Goal: Information Seeking & Learning: Learn about a topic

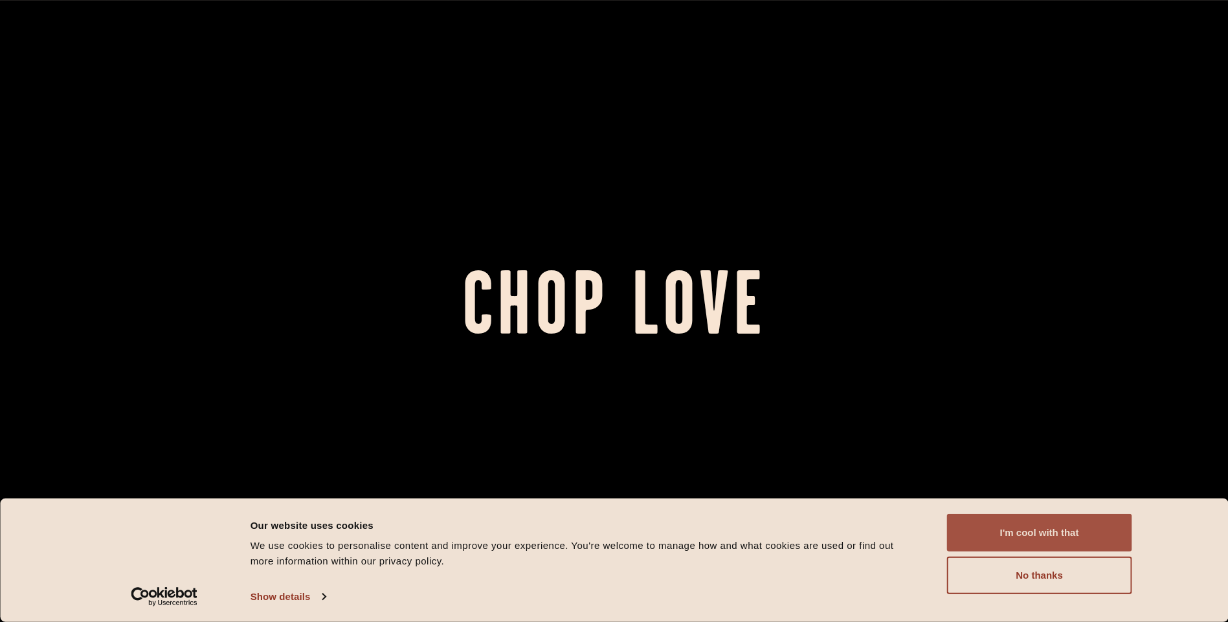
click at [1042, 512] on div "Consent Details [#IABV2SETTINGS#] About Our website uses cookies We use cookies…" at bounding box center [614, 561] width 1228 height 124
click at [1045, 515] on button "I'm cool with that" at bounding box center [1039, 533] width 185 height 38
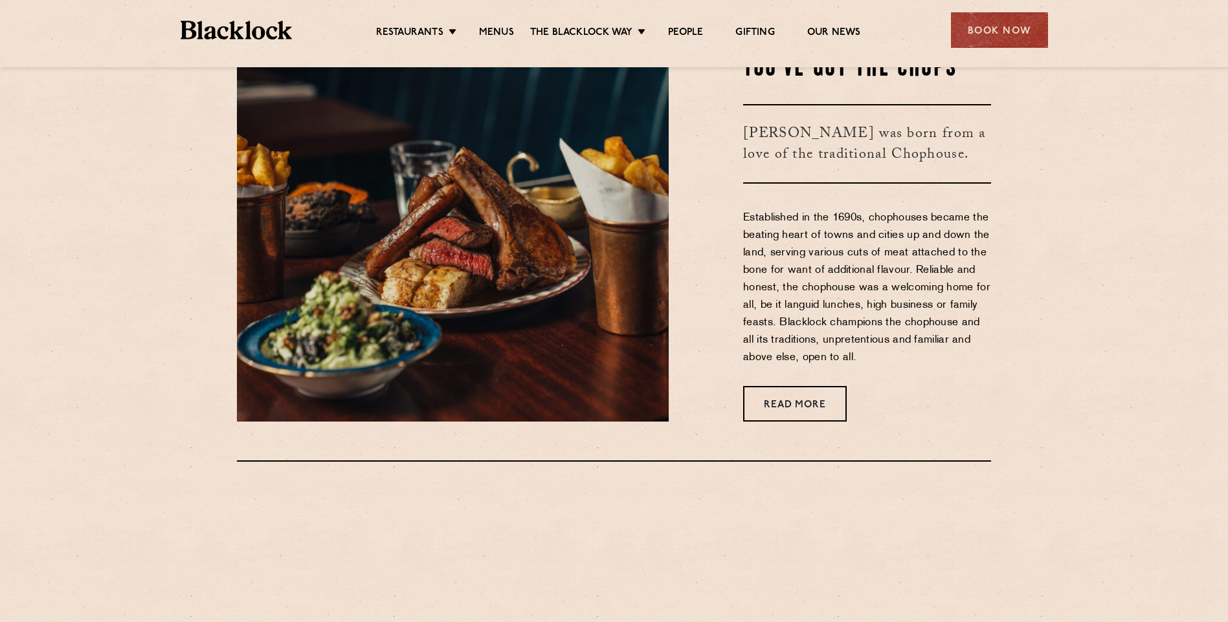
scroll to position [712, 0]
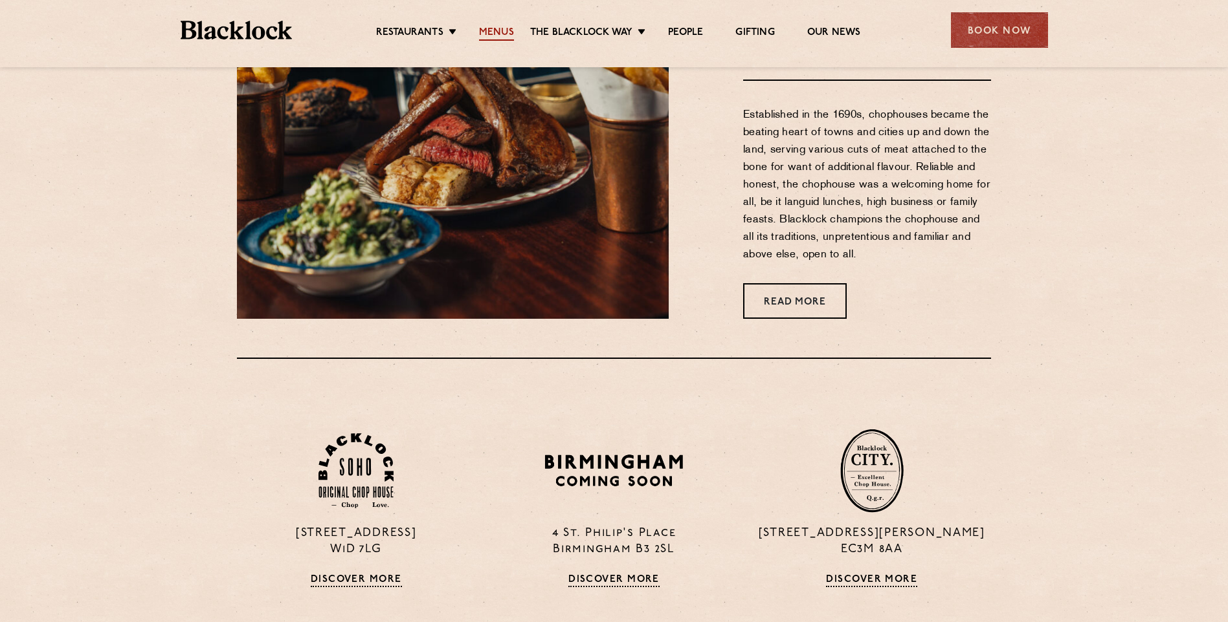
click at [498, 33] on link "Menus" at bounding box center [496, 34] width 35 height 14
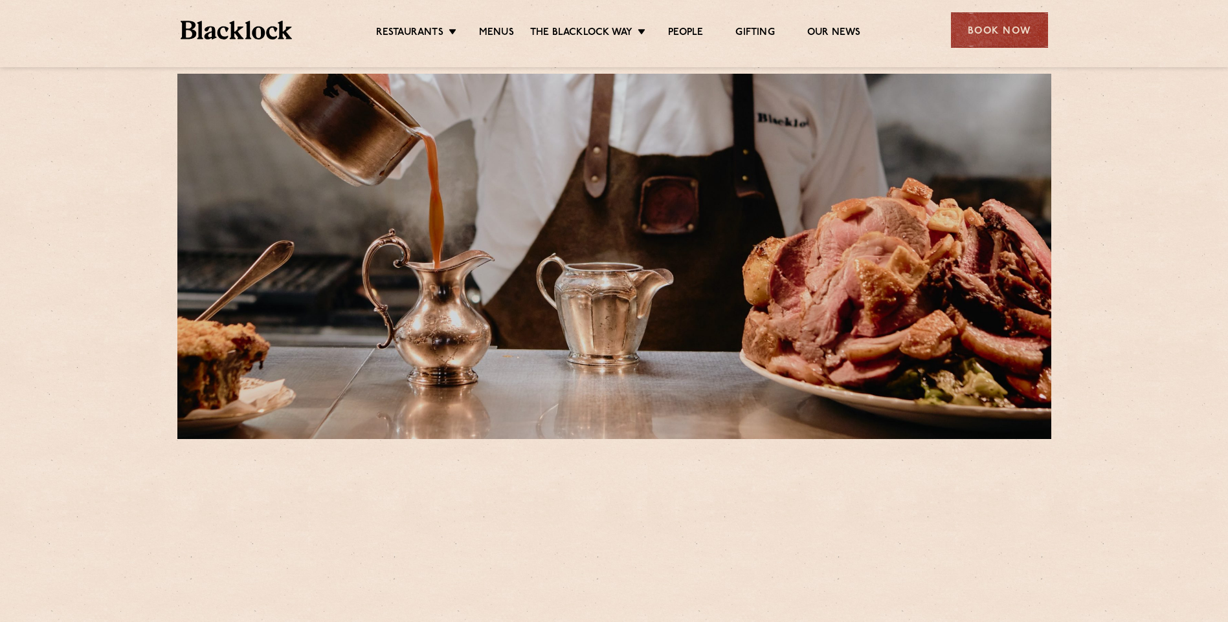
scroll to position [324, 0]
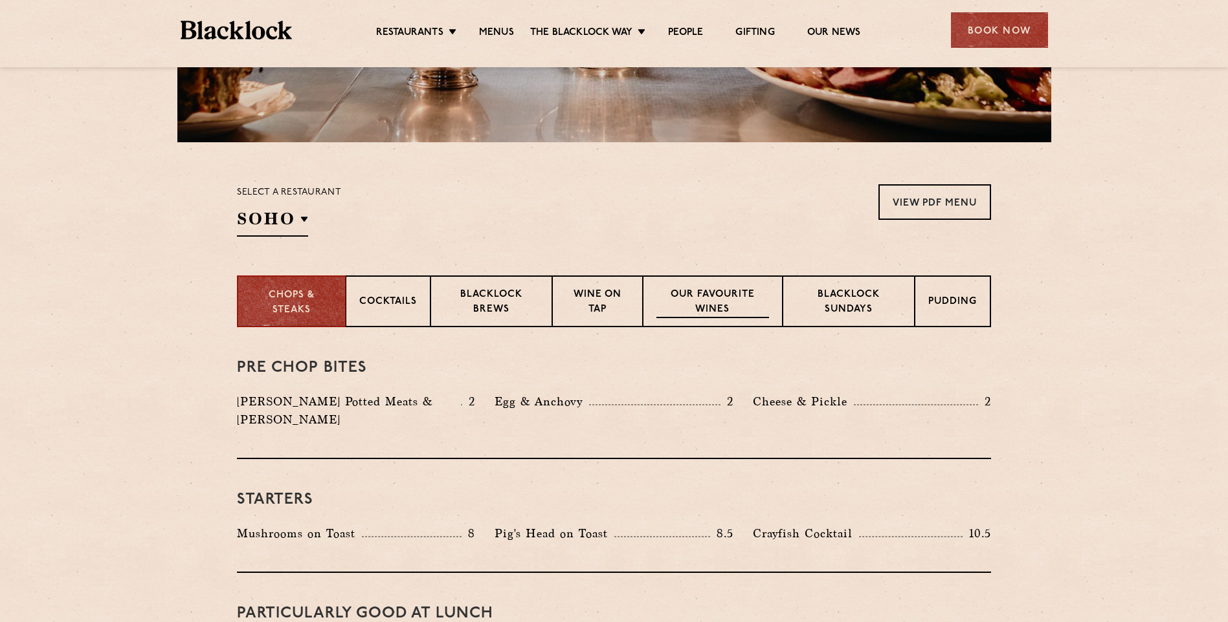
click at [718, 303] on p "Our favourite wines" at bounding box center [712, 303] width 112 height 30
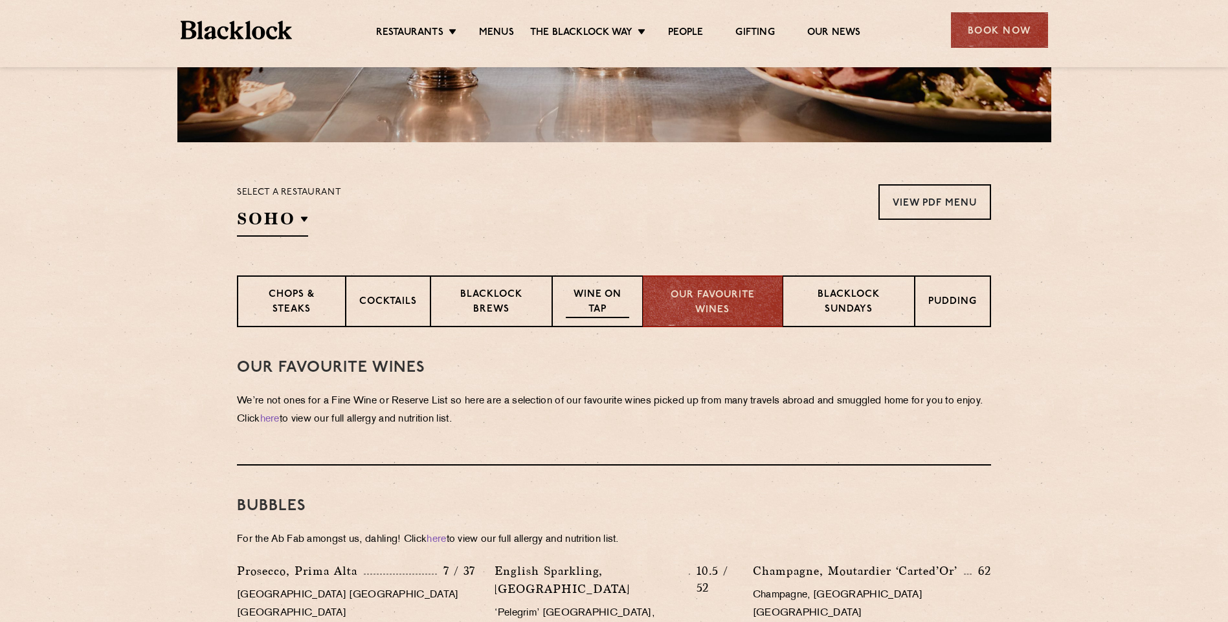
click at [597, 298] on p "Wine on Tap" at bounding box center [597, 303] width 63 height 30
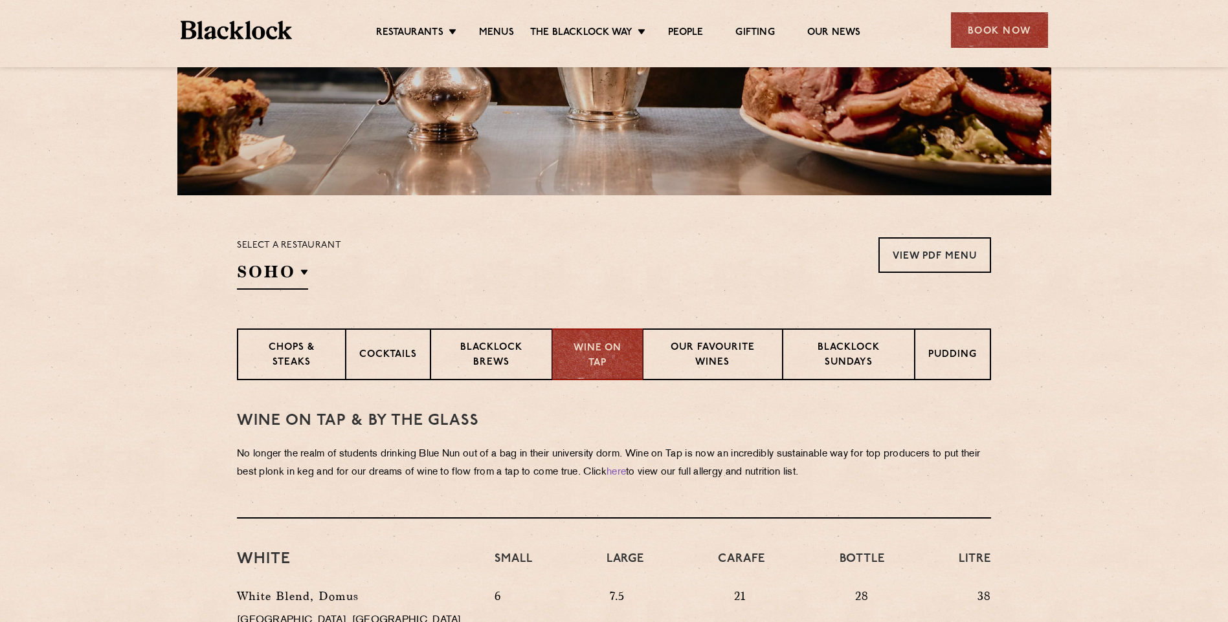
scroll to position [269, 0]
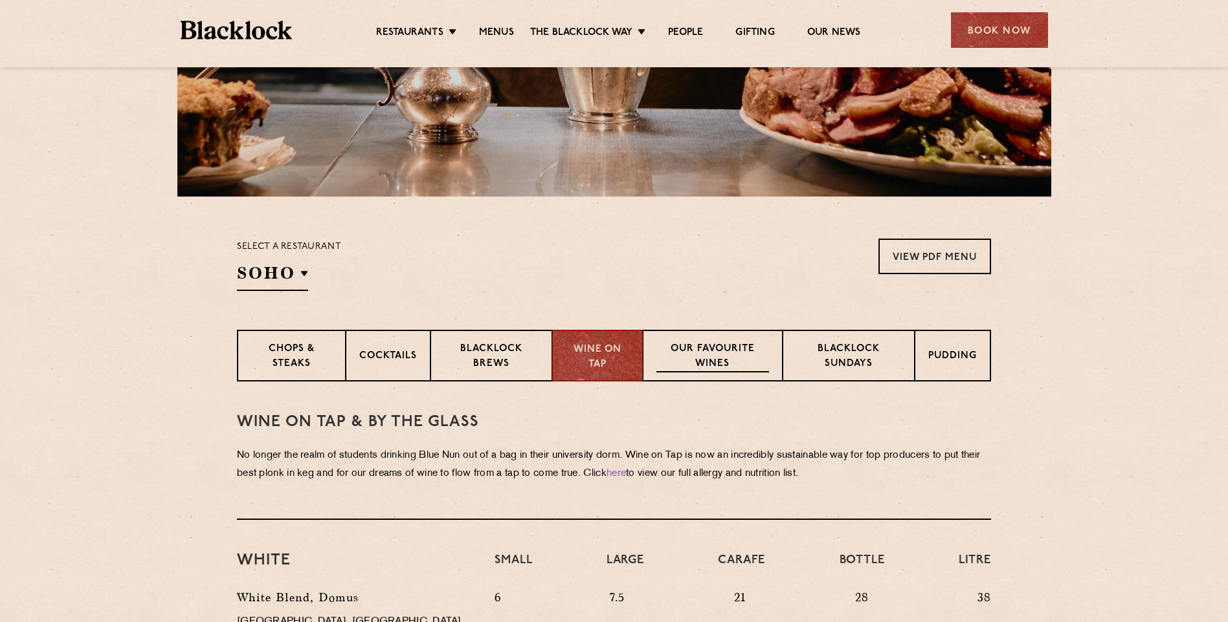
click at [713, 364] on p "Our favourite wines" at bounding box center [712, 357] width 112 height 30
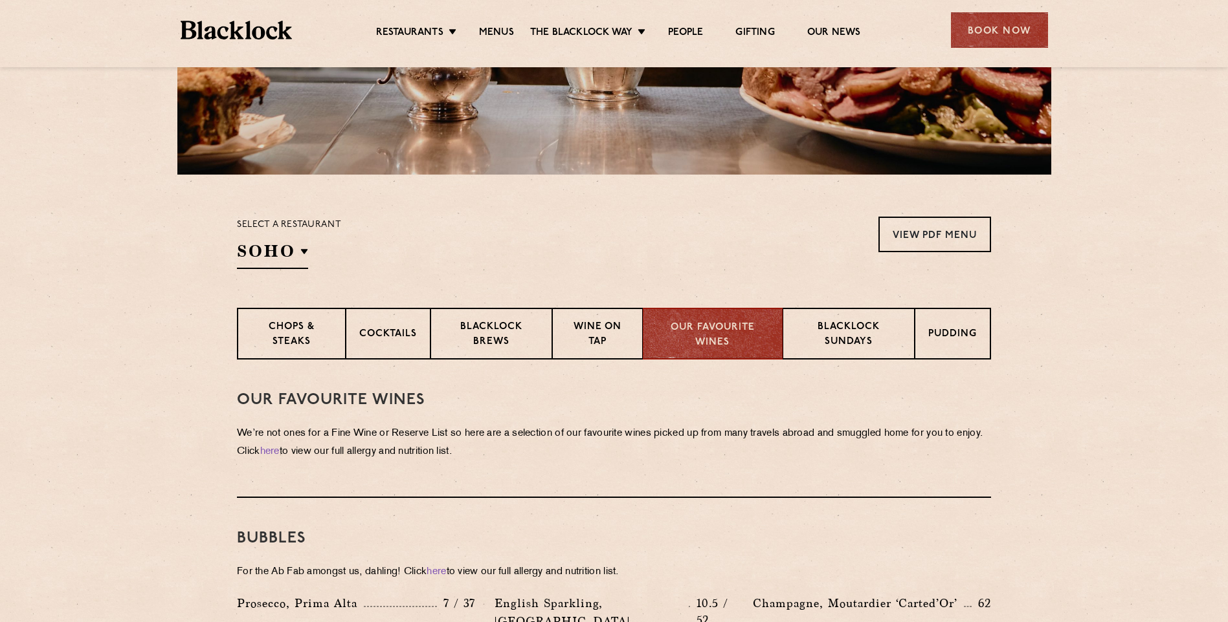
scroll to position [399, 0]
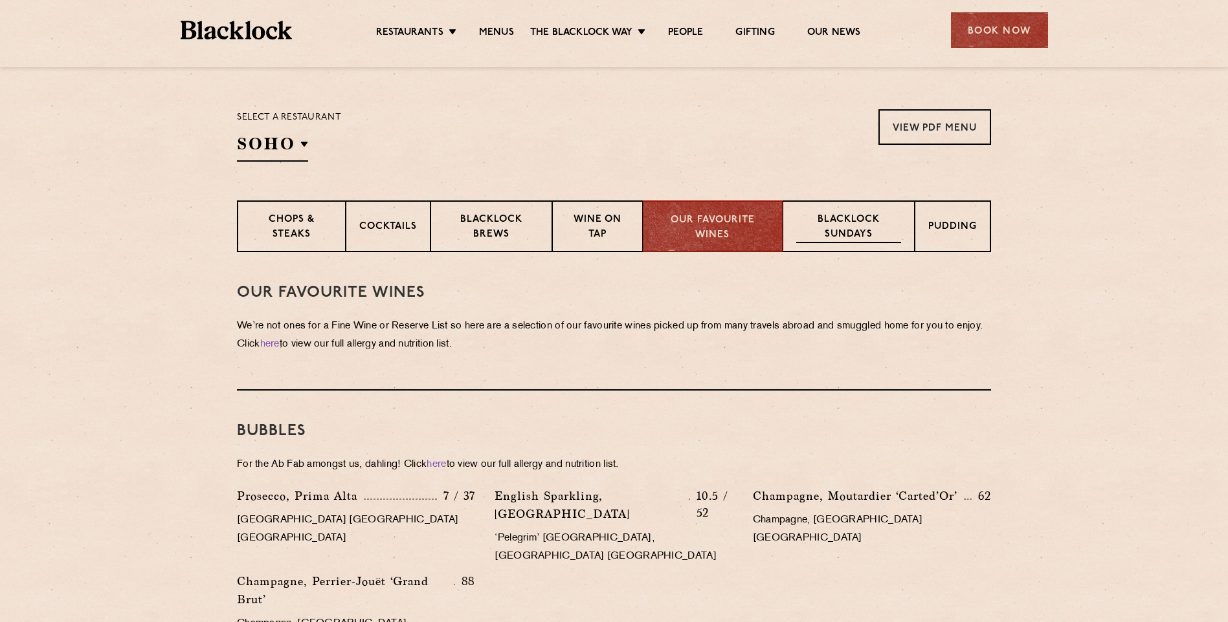
click at [857, 220] on p "Blacklock Sundays" at bounding box center [848, 228] width 105 height 30
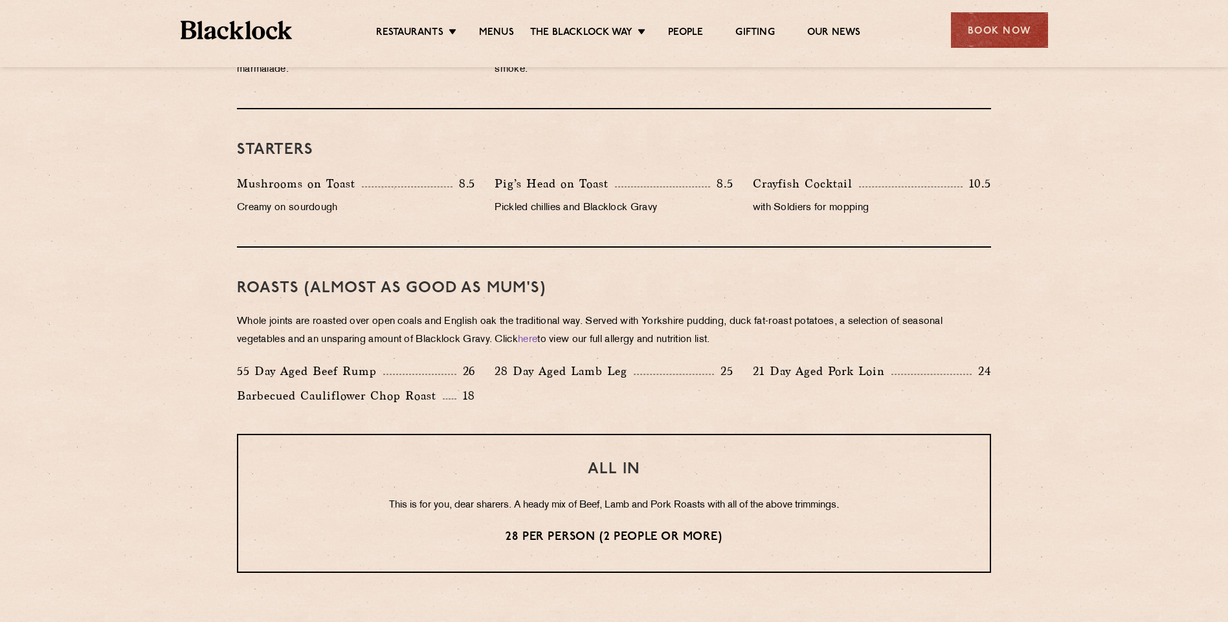
scroll to position [722, 0]
